Goal: Find specific page/section: Find specific page/section

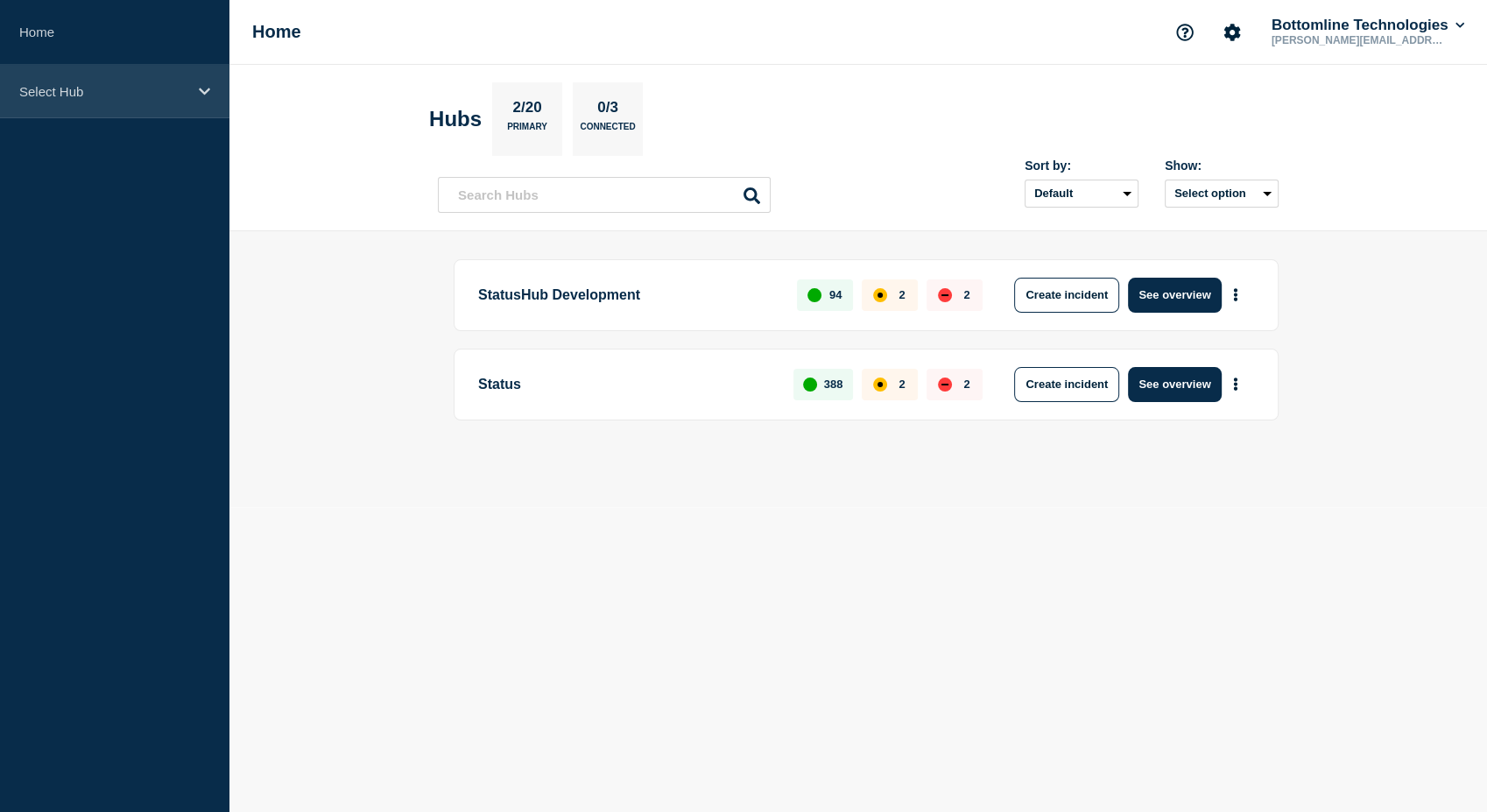
click at [210, 85] on div "Select Hub" at bounding box center [115, 91] width 229 height 53
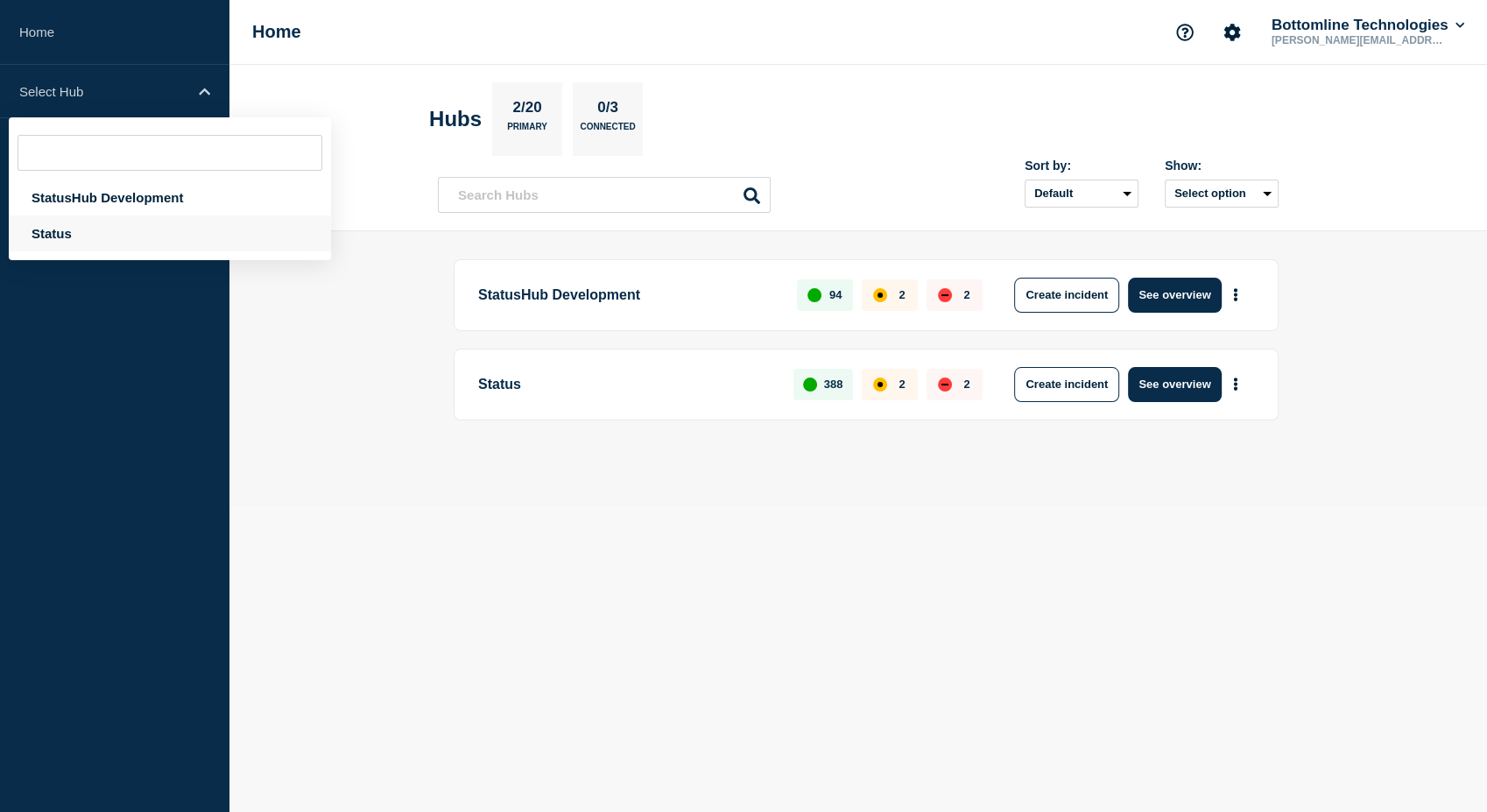
click at [40, 233] on div "Status" at bounding box center [170, 233] width 322 height 36
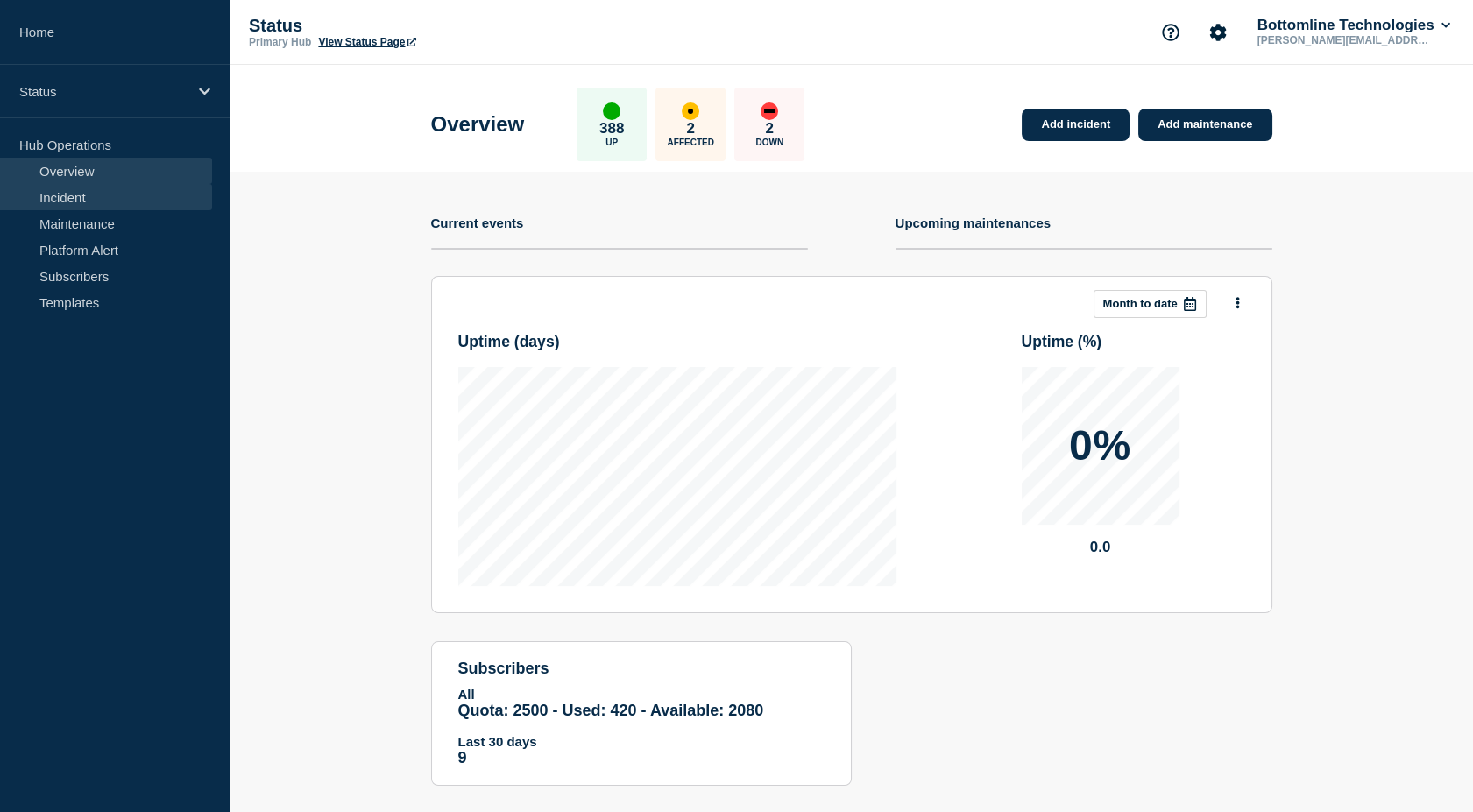
click at [77, 203] on link "Incident" at bounding box center [106, 196] width 212 height 26
